Goal: Task Accomplishment & Management: Use online tool/utility

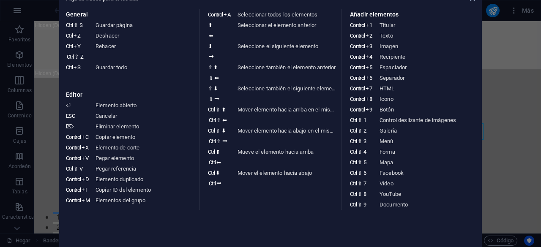
click at [496, 45] on aside "Hoja de trucos para el teclado General Ctrl ⇧ S Guardar página Ctrl Z Deshacer …" at bounding box center [270, 123] width 541 height 247
click at [498, 49] on aside "Hoja de trucos para el teclado General Ctrl ⇧ S Guardar página Ctrl Z Deshacer …" at bounding box center [270, 123] width 541 height 247
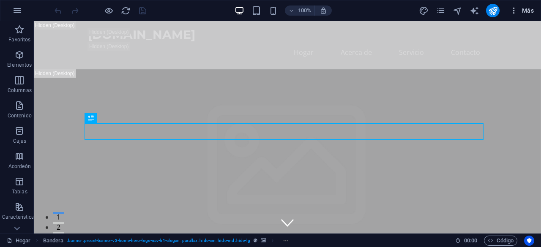
click at [513, 16] on button "Más" at bounding box center [522, 11] width 31 height 14
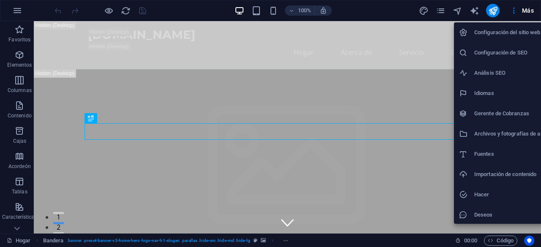
click at [502, 35] on font "Configuración del sitio web" at bounding box center [507, 32] width 66 height 6
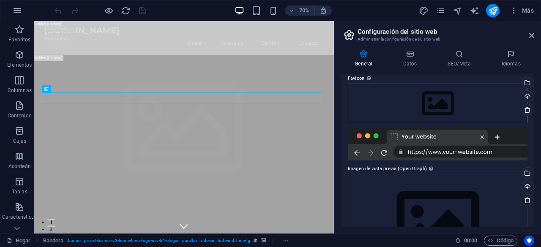
scroll to position [135, 0]
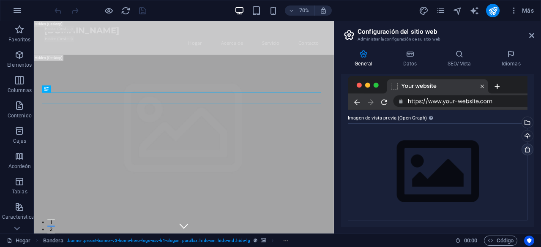
click at [526, 151] on icon at bounding box center [527, 149] width 7 height 7
click at [531, 38] on icon at bounding box center [531, 35] width 5 height 7
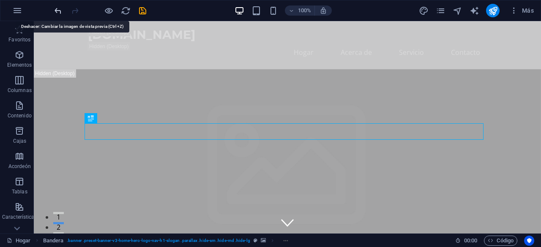
click at [59, 11] on icon "deshacer" at bounding box center [58, 11] width 10 height 10
click at [55, 11] on icon "deshacer" at bounding box center [58, 11] width 10 height 10
click at [58, 9] on icon "deshacer" at bounding box center [58, 11] width 10 height 10
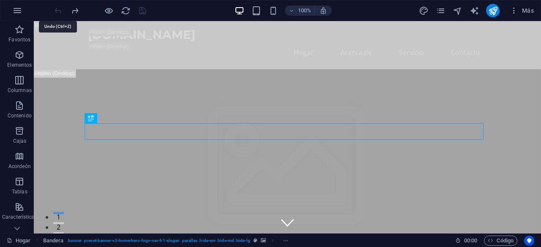
click at [58, 9] on div at bounding box center [100, 11] width 95 height 14
click at [16, 10] on icon "button" at bounding box center [17, 10] width 10 height 10
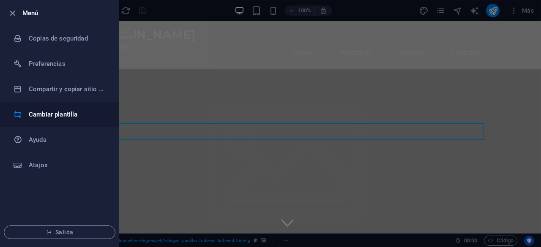
click at [69, 115] on font "Cambiar plantilla" at bounding box center [53, 115] width 49 height 8
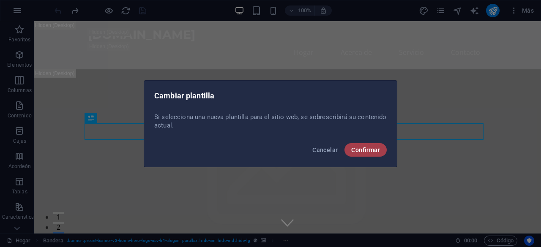
click at [360, 152] on font "Confirmar" at bounding box center [365, 150] width 29 height 7
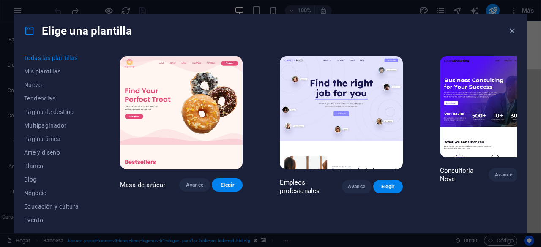
scroll to position [0, 0]
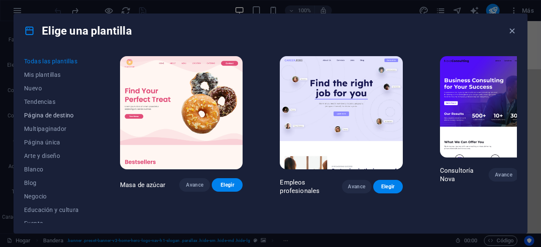
click at [58, 117] on font "Página de destino" at bounding box center [49, 115] width 50 height 7
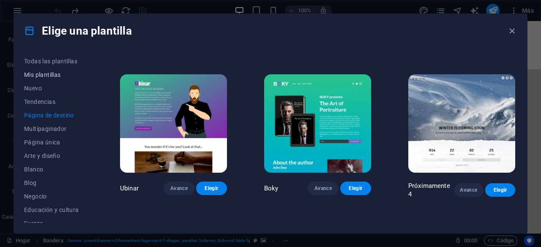
click at [54, 74] on font "Mis plantillas" at bounding box center [42, 74] width 37 height 7
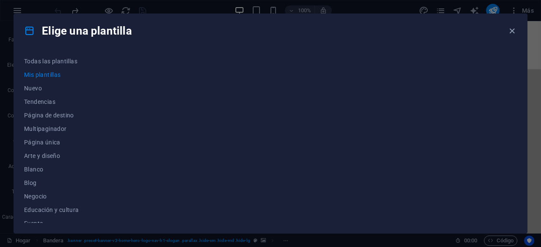
click at [40, 76] on font "Mis plantillas" at bounding box center [42, 74] width 37 height 7
click at [40, 90] on font "Nuevo" at bounding box center [33, 88] width 18 height 7
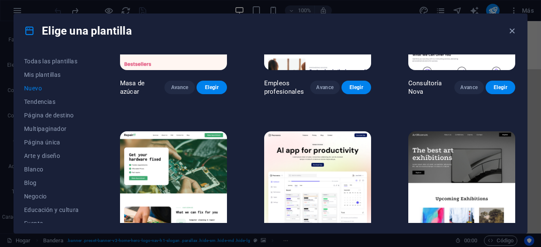
scroll to position [169, 0]
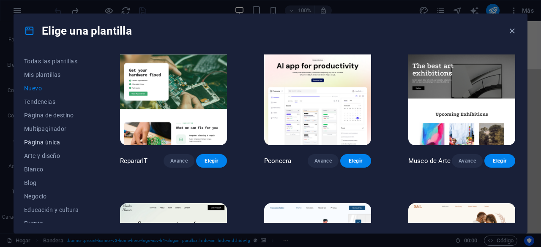
click at [50, 142] on font "Página única" at bounding box center [42, 142] width 36 height 7
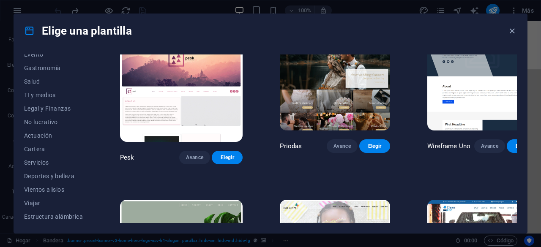
scroll to position [0, 0]
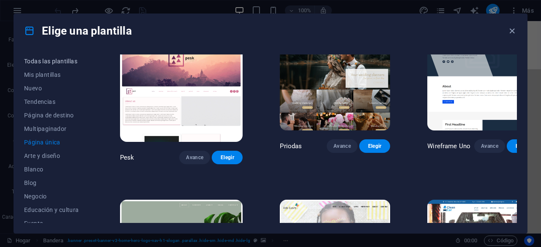
click at [56, 61] on font "Todas las plantillas" at bounding box center [50, 61] width 53 height 7
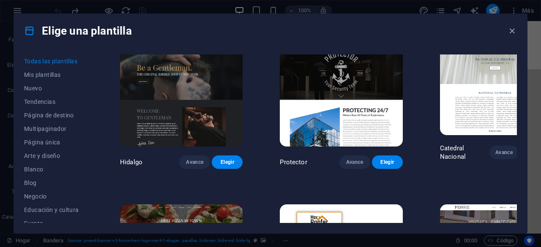
scroll to position [3383, 0]
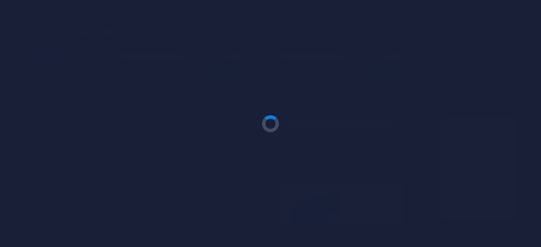
click at [497, 131] on div at bounding box center [270, 123] width 541 height 247
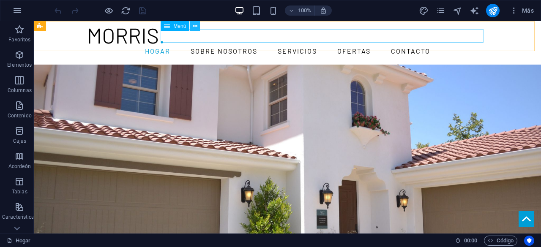
click at [194, 27] on icon at bounding box center [195, 26] width 5 height 9
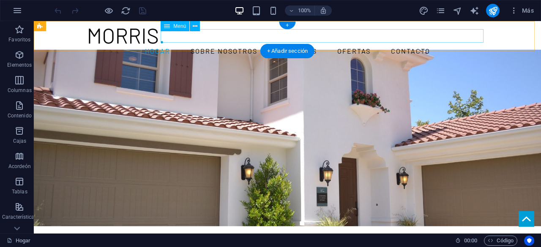
click at [344, 44] on nav "Hogar Sobre nosotros Servicios Ofertas Contacto" at bounding box center [287, 51] width 399 height 14
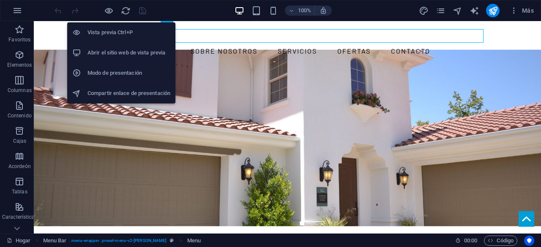
click at [137, 55] on font "Abrir el sitio web de vista previa" at bounding box center [127, 52] width 78 height 6
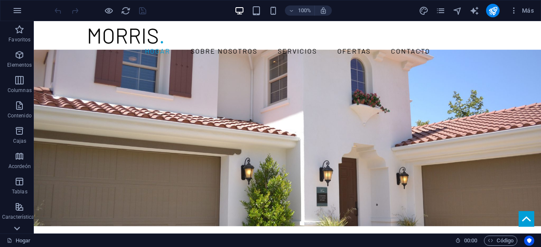
click at [16, 229] on icon at bounding box center [17, 229] width 6 height 4
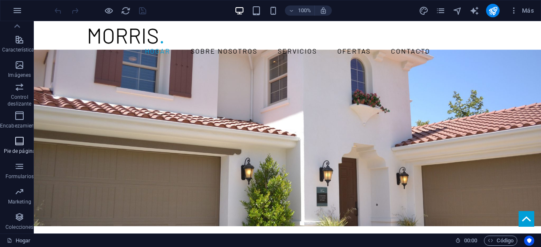
click at [20, 143] on icon "button" at bounding box center [19, 141] width 10 height 10
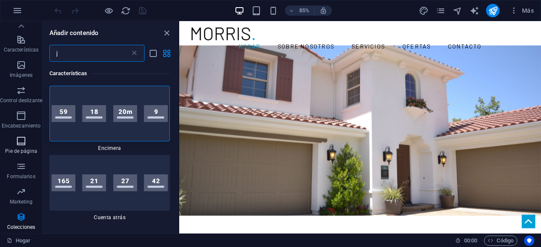
scroll to position [0, 0]
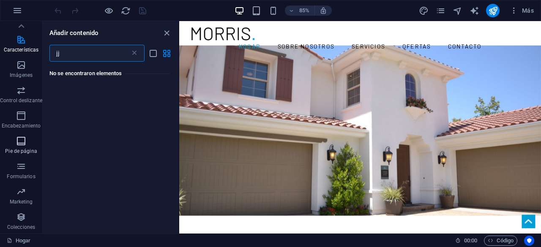
type input "j"
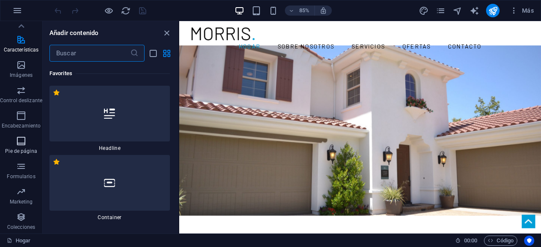
type input "a"
click at [170, 35] on icon "cerrar panel" at bounding box center [167, 33] width 10 height 10
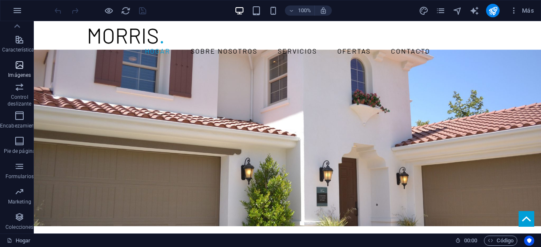
click at [20, 65] on icon "button" at bounding box center [19, 65] width 10 height 10
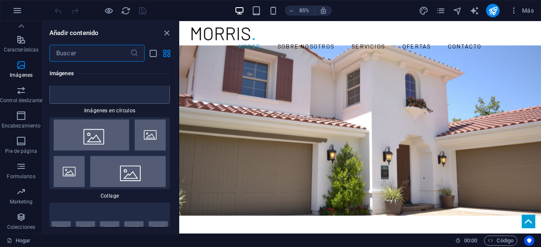
scroll to position [8390, 0]
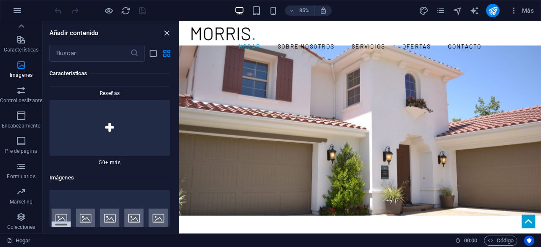
click at [167, 32] on icon "cerrar panel" at bounding box center [167, 33] width 10 height 10
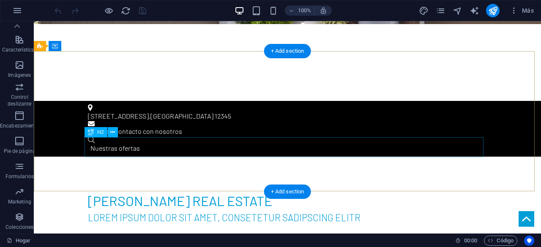
scroll to position [0, 0]
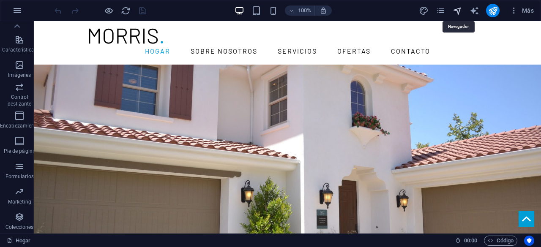
click at [458, 11] on icon "navegador" at bounding box center [458, 11] width 10 height 10
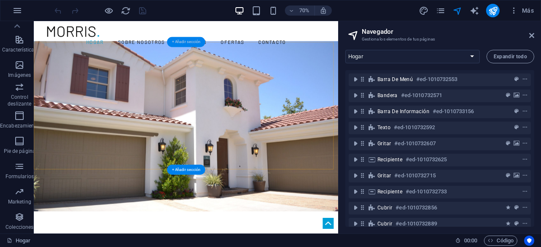
click at [184, 42] on font "+ Añadir sección" at bounding box center [186, 42] width 28 height 5
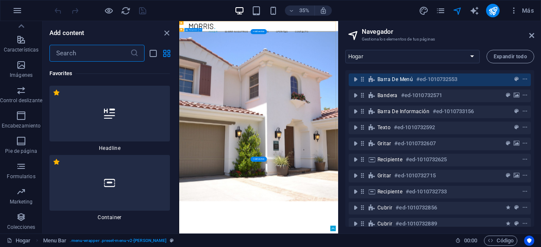
scroll to position [2837, 0]
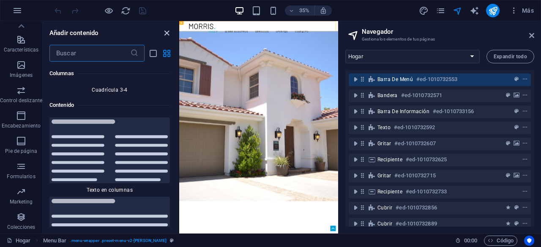
click at [167, 34] on icon "cerrar panel" at bounding box center [167, 33] width 10 height 10
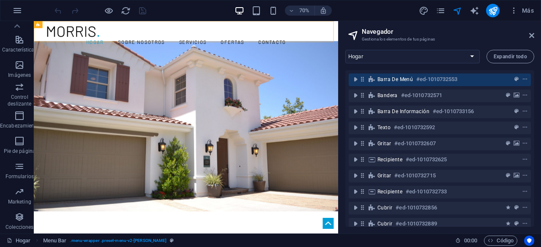
click at [535, 37] on aside "Navegador Gestiona los elementos de tus páginas Hogar Subpágina Aviso legal Pri…" at bounding box center [439, 127] width 203 height 213
click at [531, 38] on icon at bounding box center [531, 35] width 5 height 7
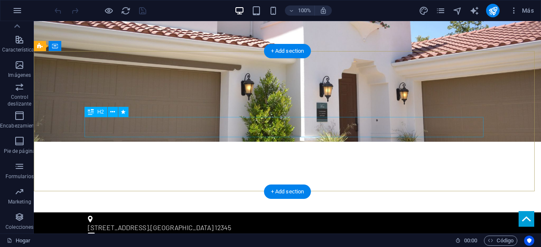
scroll to position [0, 0]
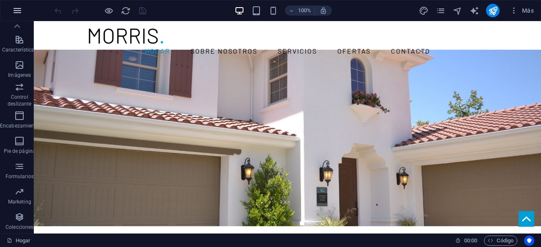
click at [16, 11] on icon "button" at bounding box center [17, 10] width 10 height 10
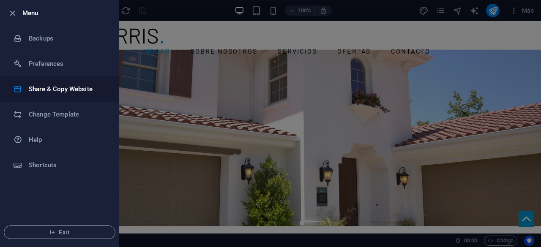
click at [40, 92] on h6 "Share & Copy Website" at bounding box center [68, 89] width 78 height 10
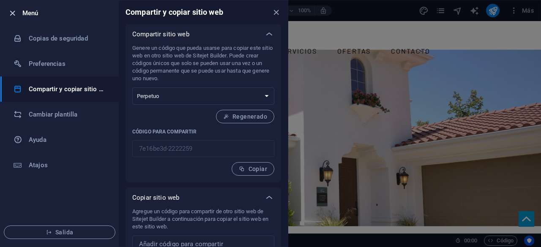
click at [11, 12] on icon "button" at bounding box center [13, 13] width 10 height 10
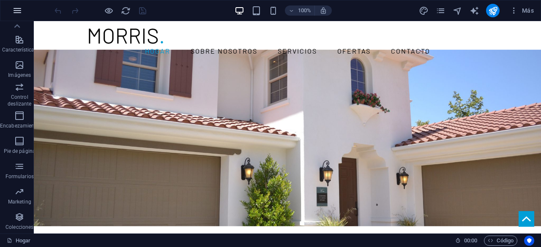
click at [19, 11] on icon "button" at bounding box center [17, 10] width 10 height 10
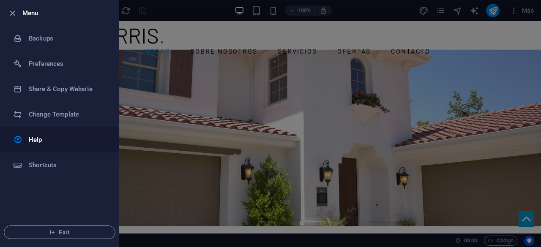
click at [33, 138] on h6 "Help" at bounding box center [68, 140] width 78 height 10
click at [148, 80] on div at bounding box center [270, 123] width 541 height 247
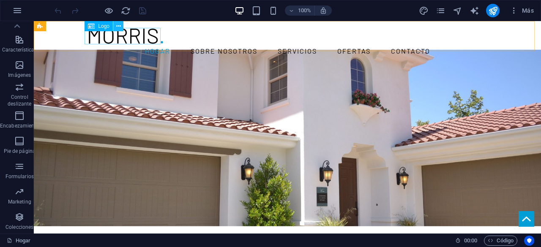
click at [118, 29] on icon at bounding box center [118, 26] width 5 height 9
drag, startPoint x: 159, startPoint y: 50, endPoint x: 129, endPoint y: 30, distance: 36.5
click at [118, 25] on icon at bounding box center [118, 26] width 5 height 9
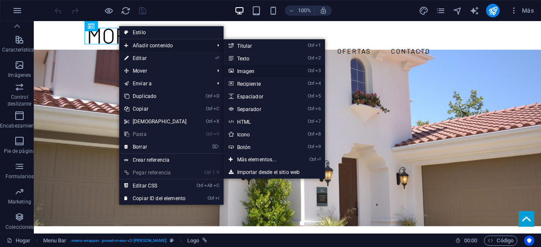
click at [245, 71] on font "Imagen" at bounding box center [246, 71] width 18 height 6
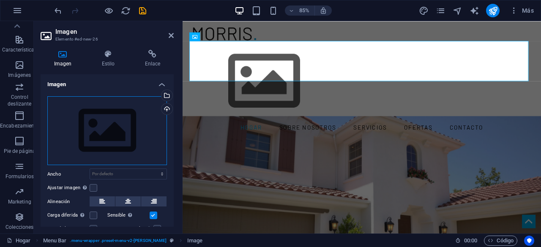
click at [112, 132] on div "Arrastre los archivos aquí, haga clic para elegir archivos o seleccione archivo…" at bounding box center [107, 130] width 120 height 69
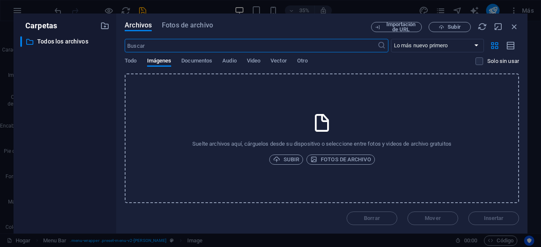
click at [322, 125] on icon at bounding box center [322, 122] width 21 height 21
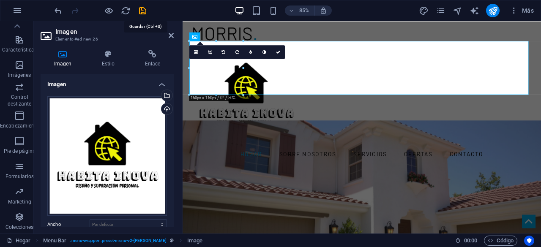
click at [144, 14] on icon "ahorrar" at bounding box center [143, 11] width 10 height 10
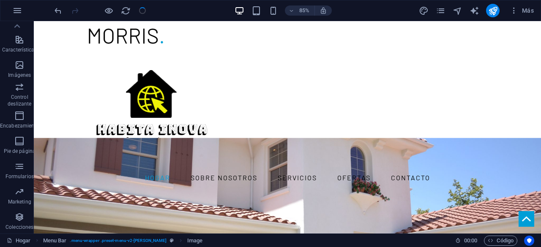
checkbox input "false"
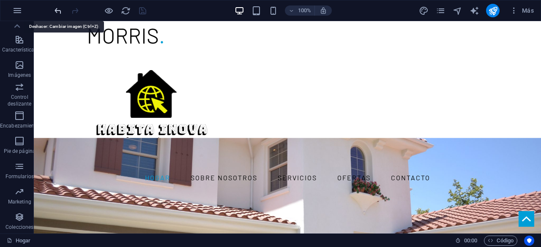
click at [54, 9] on icon "deshacer" at bounding box center [58, 11] width 10 height 10
click at [55, 10] on icon "deshacer" at bounding box center [58, 11] width 10 height 10
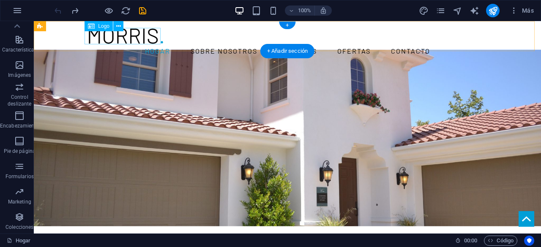
click at [137, 34] on div at bounding box center [287, 36] width 399 height 16
click at [137, 33] on div at bounding box center [287, 36] width 399 height 16
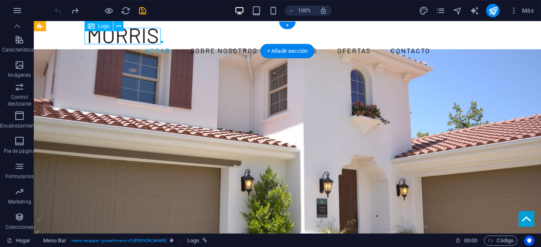
select select "px"
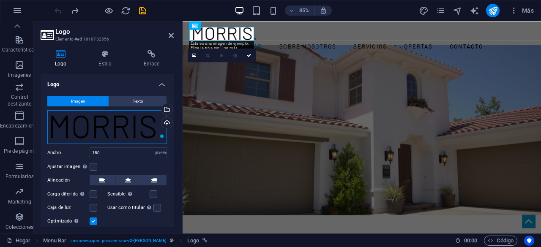
click at [98, 125] on div "Arrastre los archivos aquí, haga clic para elegir archivos o seleccione archivo…" at bounding box center [107, 127] width 120 height 34
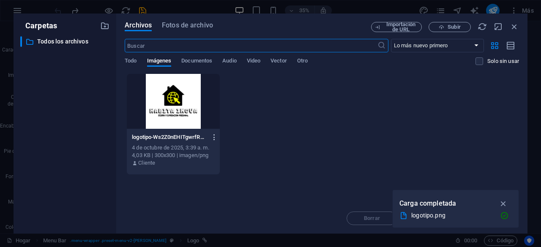
click at [212, 137] on icon "button" at bounding box center [215, 138] width 8 height 8
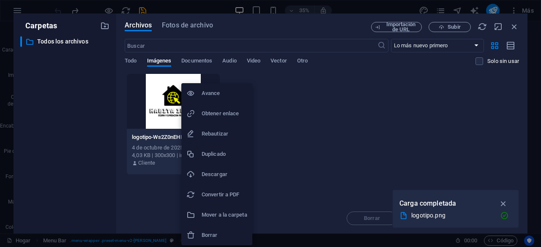
click at [159, 142] on div at bounding box center [270, 123] width 541 height 247
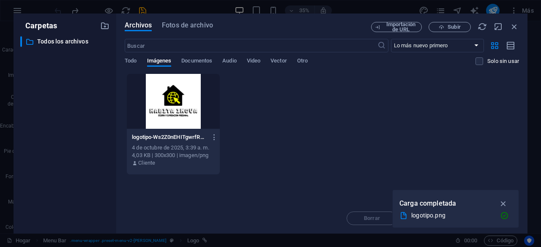
click at [178, 100] on div at bounding box center [173, 101] width 93 height 55
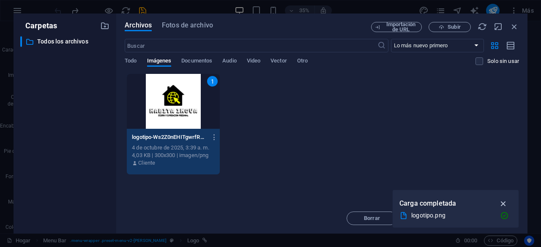
click at [509, 203] on button "button" at bounding box center [504, 204] width 16 height 14
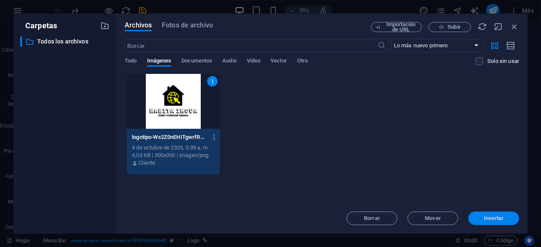
click at [494, 219] on font "Insertar" at bounding box center [494, 218] width 20 height 6
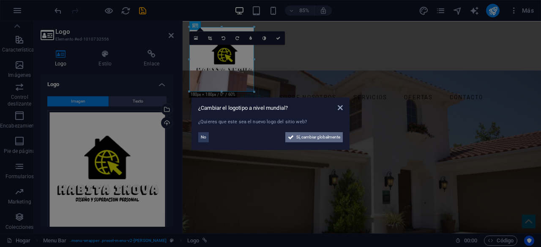
click at [304, 140] on font "Sí, cambiar globalmente" at bounding box center [318, 137] width 44 height 5
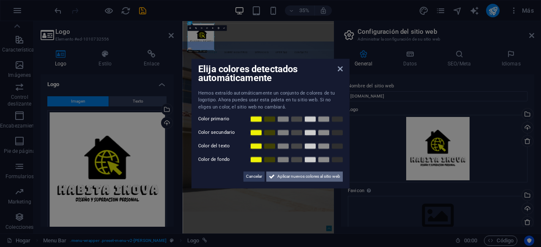
click at [302, 176] on font "Aplicar nuevos colores al sitio web" at bounding box center [308, 176] width 63 height 5
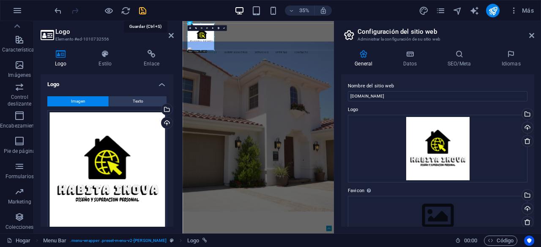
click at [143, 11] on icon "ahorrar" at bounding box center [143, 11] width 10 height 10
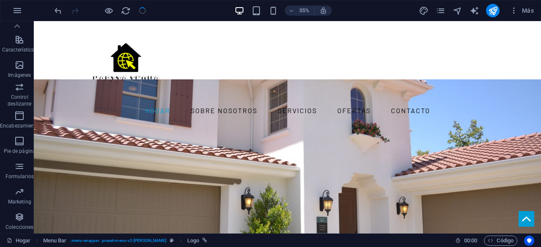
checkbox input "false"
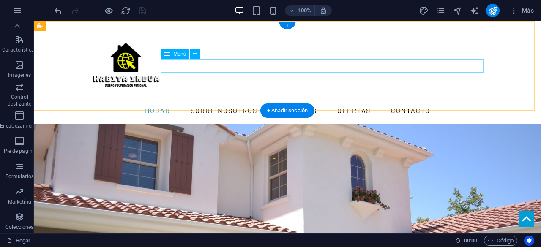
click at [191, 104] on nav "Hogar Sobre nosotros Servicios Ofertas Contacto" at bounding box center [287, 111] width 399 height 14
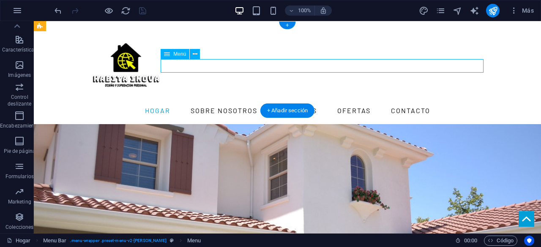
click at [191, 104] on nav "Hogar Sobre nosotros Servicios Ofertas Contacto" at bounding box center [287, 111] width 399 height 14
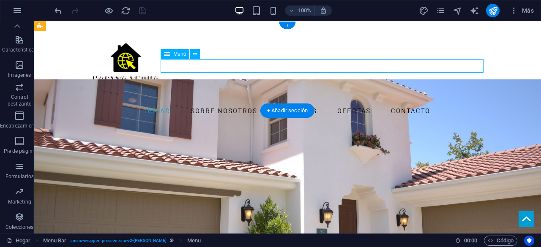
select select
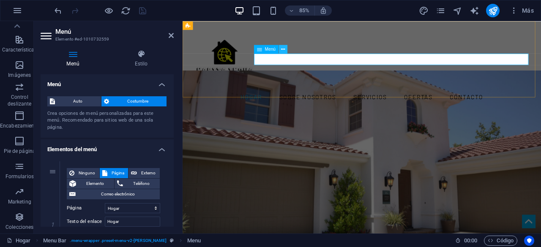
click at [285, 49] on icon at bounding box center [283, 49] width 4 height 8
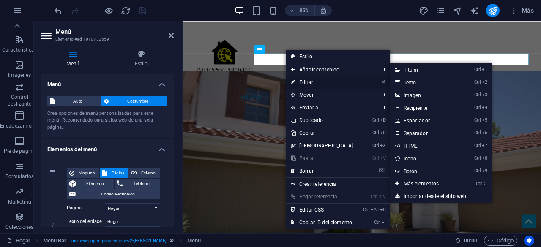
click at [301, 82] on font "Editar" at bounding box center [306, 82] width 14 height 6
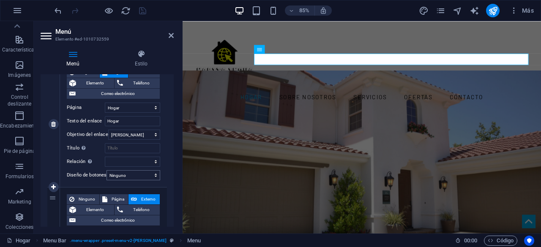
scroll to position [85, 0]
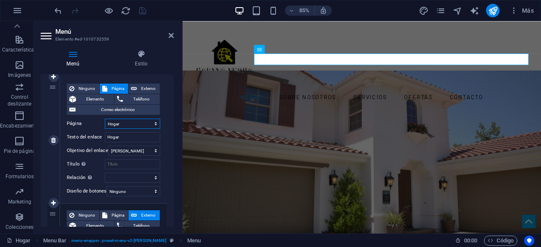
click at [153, 124] on select "Hogar Subpágina Aviso legal Privacidad" at bounding box center [132, 124] width 55 height 10
click at [145, 139] on input "Hogar" at bounding box center [132, 137] width 55 height 10
type input "H"
select select
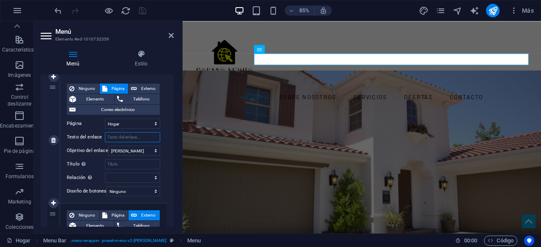
select select
type input "Inicio"
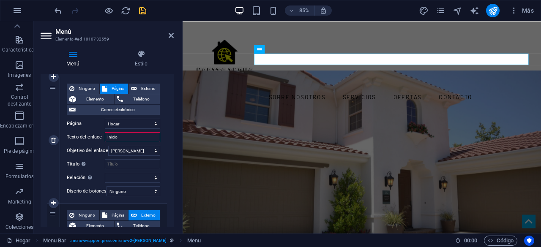
select select
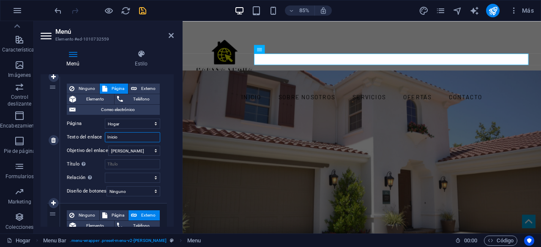
type input "Inicio"
click at [141, 9] on icon "ahorrar" at bounding box center [143, 11] width 10 height 10
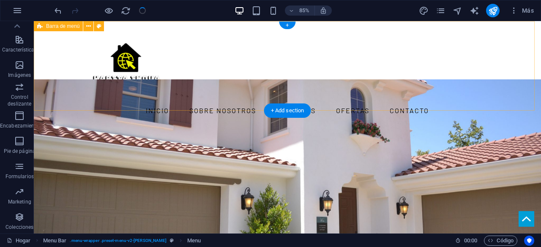
checkbox input "false"
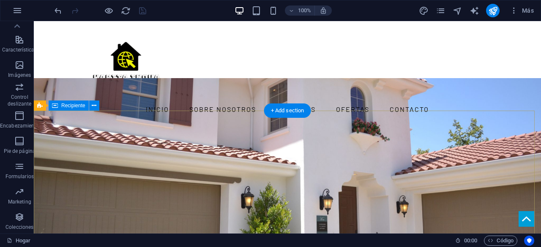
scroll to position [0, 0]
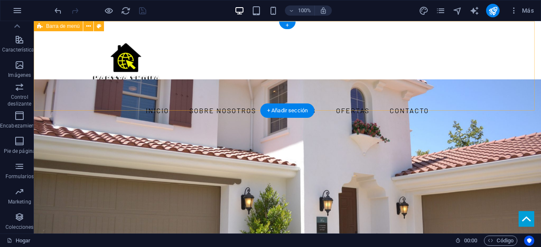
click at [345, 43] on div "Inicio Sobre nosotros Servicios Ofertas Contacto Menú" at bounding box center [287, 72] width 507 height 103
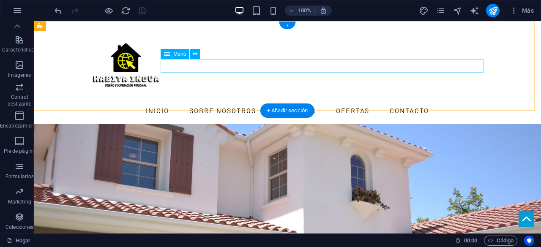
click at [242, 104] on nav "Inicio Sobre nosotros Servicios Ofertas Contacto" at bounding box center [287, 111] width 399 height 14
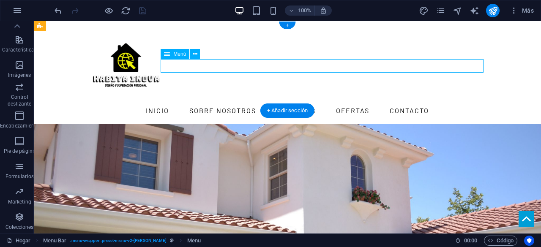
click at [242, 104] on nav "Inicio Sobre nosotros Servicios Ofertas Contacto" at bounding box center [287, 111] width 399 height 14
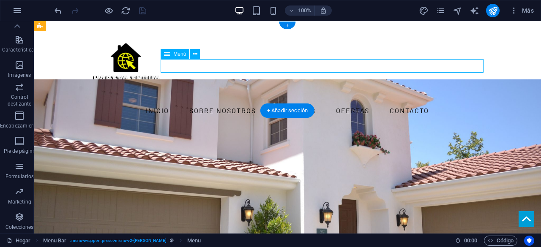
select select
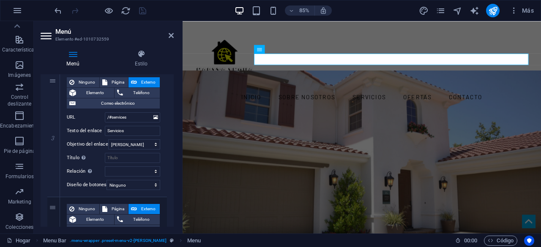
scroll to position [423, 0]
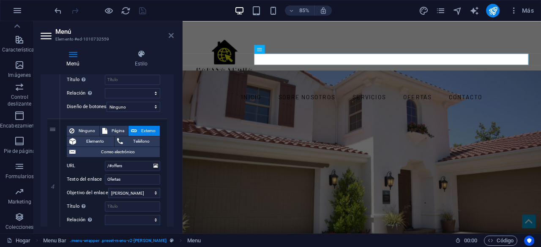
click at [173, 34] on icon at bounding box center [171, 35] width 5 height 7
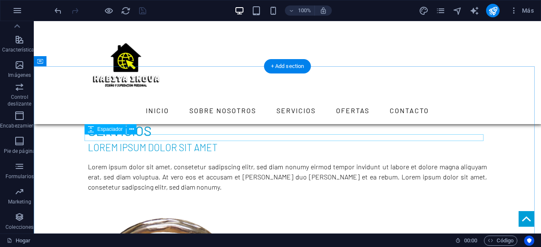
scroll to position [846, 0]
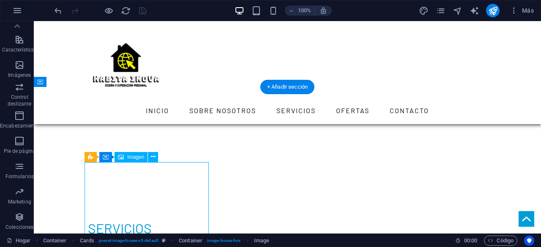
select select "%"
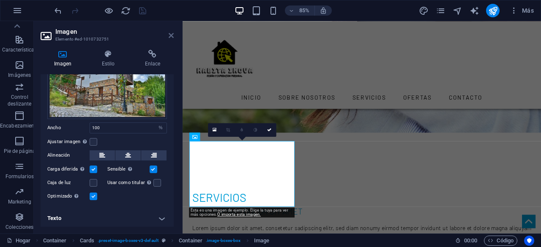
drag, startPoint x: 173, startPoint y: 36, endPoint x: 296, endPoint y: 68, distance: 126.4
click at [173, 36] on icon at bounding box center [171, 35] width 5 height 7
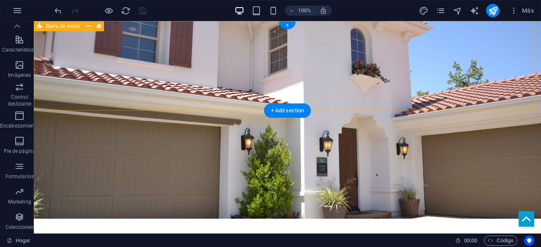
scroll to position [0, 0]
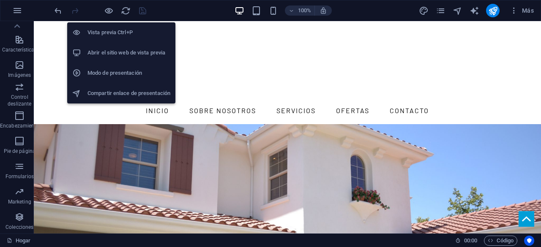
click at [113, 55] on font "Abrir el sitio web de vista previa" at bounding box center [127, 52] width 78 height 6
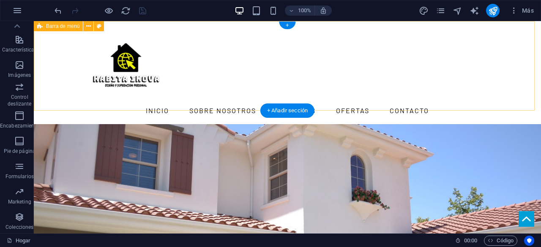
click at [384, 94] on div "Inicio Sobre nosotros Servicios Ofertas Contacto Menú" at bounding box center [287, 72] width 507 height 103
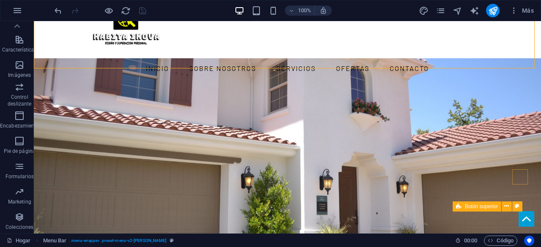
click at [521, 220] on figure at bounding box center [527, 219] width 16 height 16
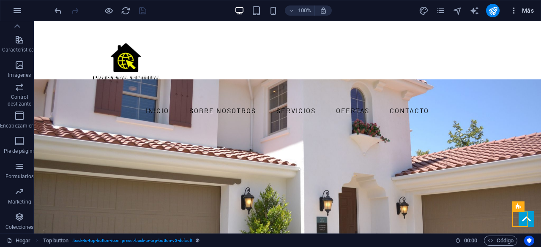
click at [534, 12] on button "Más" at bounding box center [522, 11] width 31 height 14
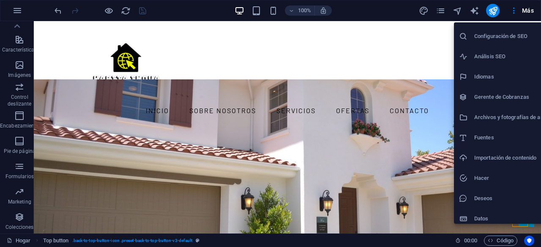
scroll to position [21, 0]
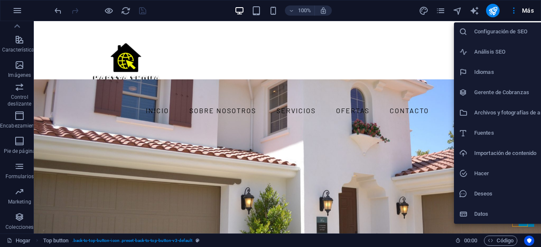
click at [496, 151] on font "Importación de contenido" at bounding box center [505, 153] width 62 height 6
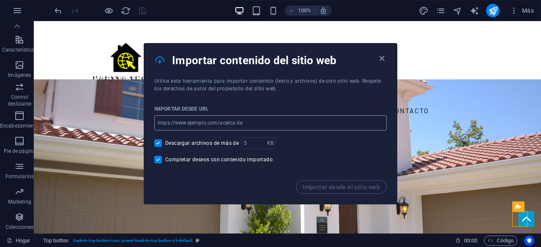
click at [240, 123] on input "url" at bounding box center [270, 122] width 233 height 15
type input "[URL][DOMAIN_NAME]"
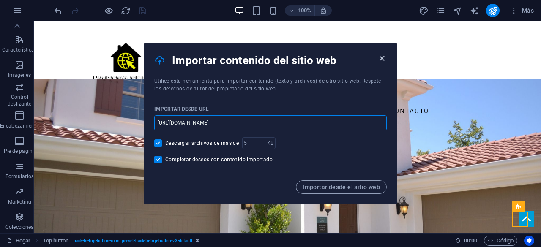
click at [381, 60] on icon "button" at bounding box center [382, 59] width 10 height 10
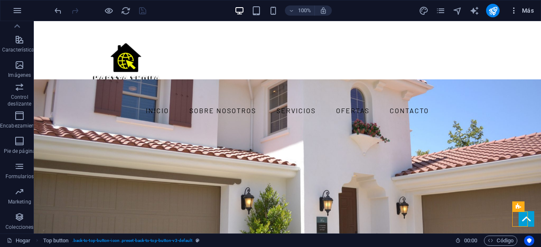
click at [529, 11] on font "Más" at bounding box center [528, 10] width 12 height 7
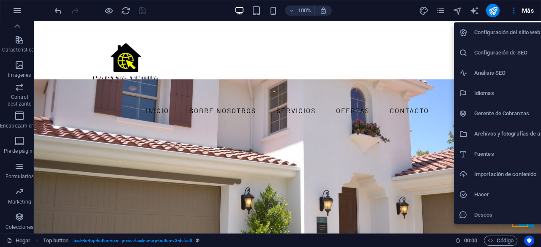
click at [485, 219] on h6 "Deseos" at bounding box center [515, 215] width 83 height 10
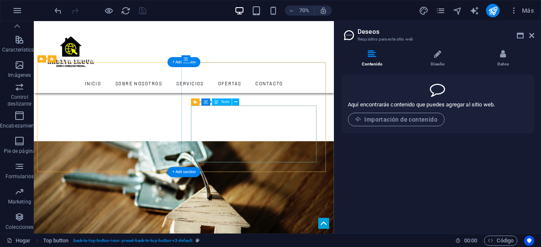
scroll to position [1607, 0]
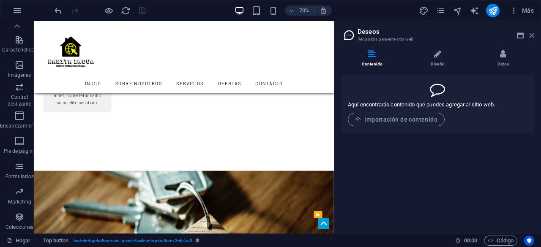
click at [534, 36] on icon at bounding box center [531, 35] width 5 height 7
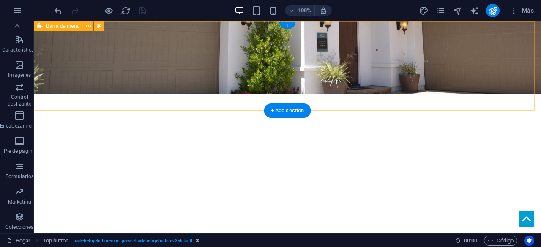
scroll to position [0, 0]
